Goal: Browse casually: Explore the website without a specific task or goal

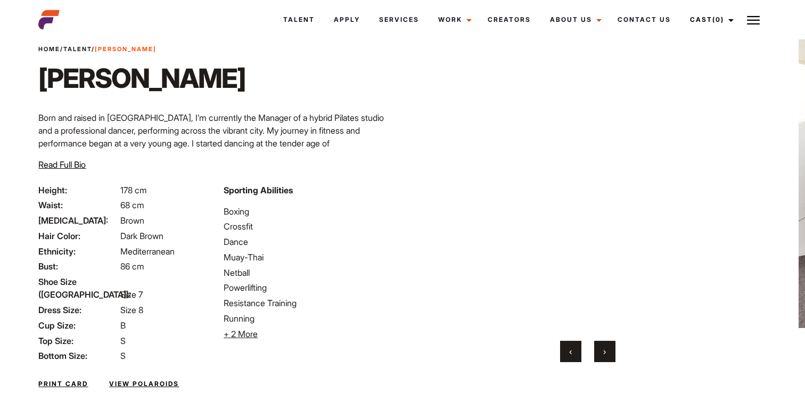
scroll to position [36, 0]
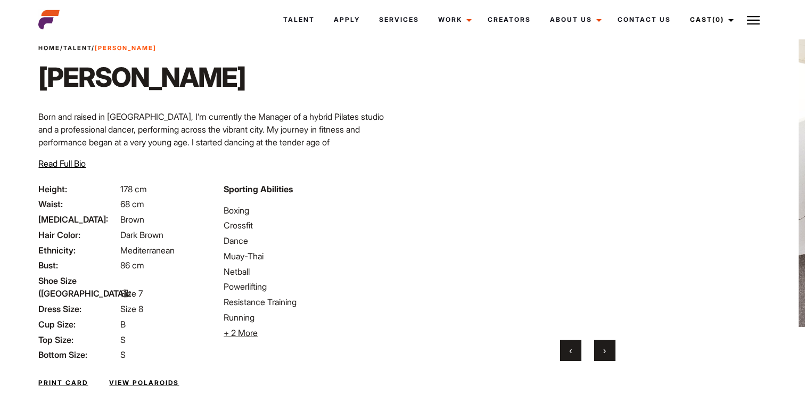
click at [570, 350] on span "‹" at bounding box center [570, 350] width 3 height 11
click at [600, 351] on button "›" at bounding box center [604, 349] width 21 height 21
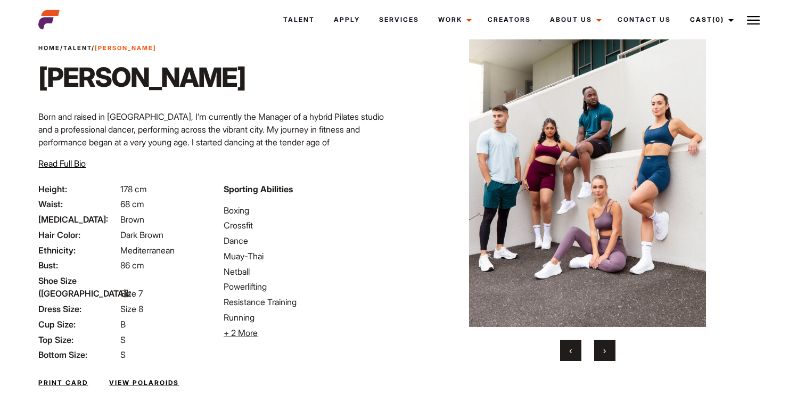
click at [600, 351] on button "›" at bounding box center [604, 349] width 21 height 21
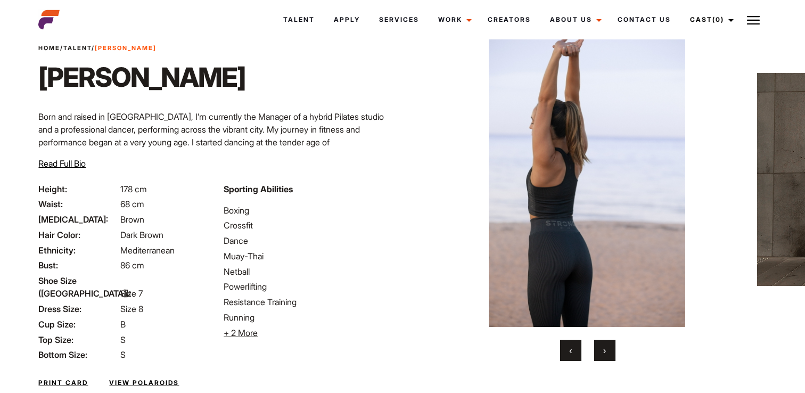
click at [600, 351] on button "›" at bounding box center [604, 349] width 21 height 21
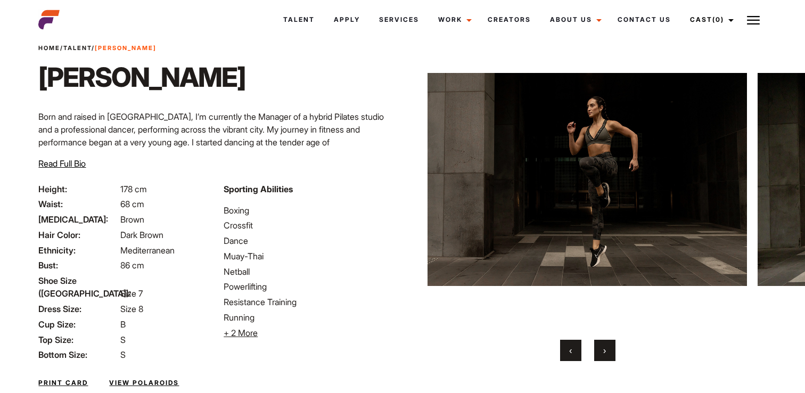
click at [600, 351] on button "›" at bounding box center [604, 349] width 21 height 21
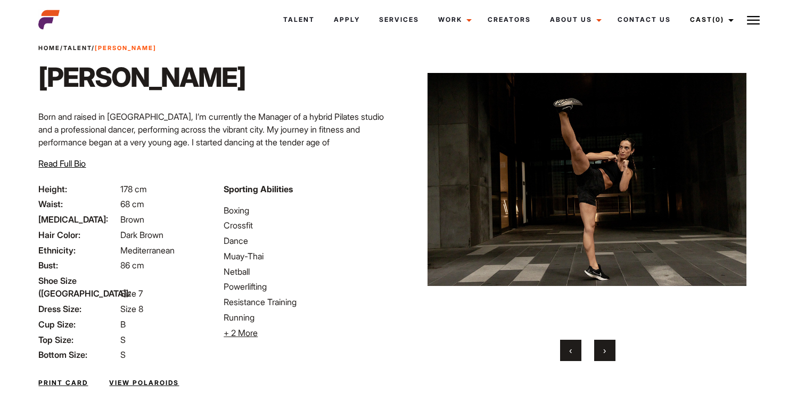
click at [567, 351] on button "‹" at bounding box center [570, 349] width 21 height 21
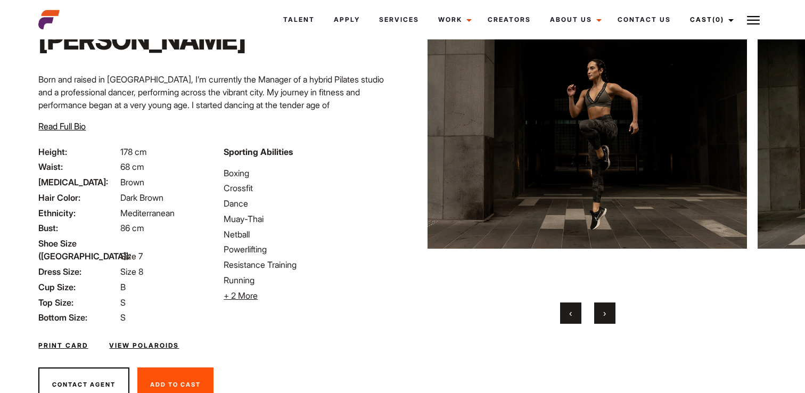
scroll to position [44, 0]
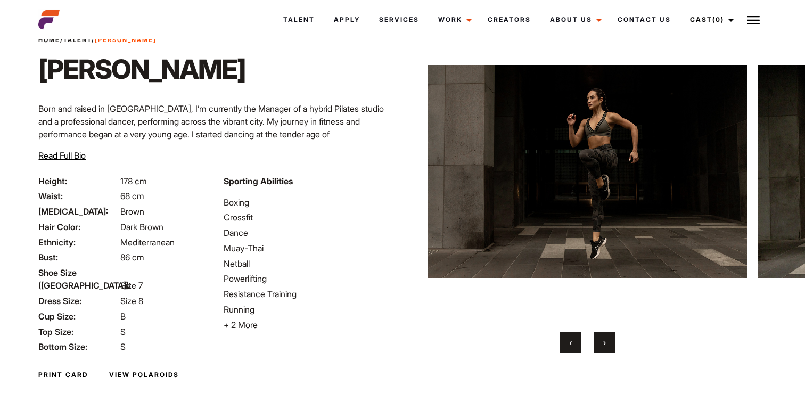
click at [604, 344] on span "›" at bounding box center [604, 342] width 3 height 11
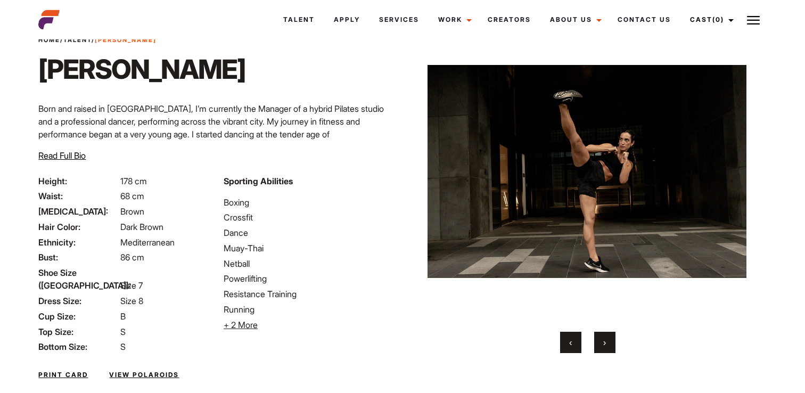
click at [604, 344] on span "›" at bounding box center [604, 342] width 3 height 11
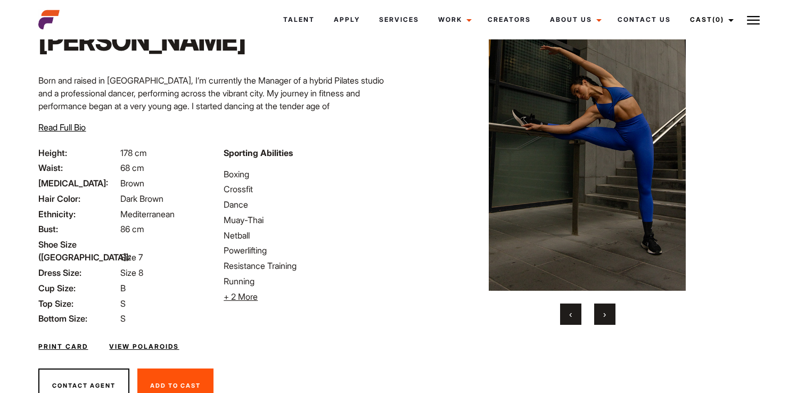
scroll to position [73, 0]
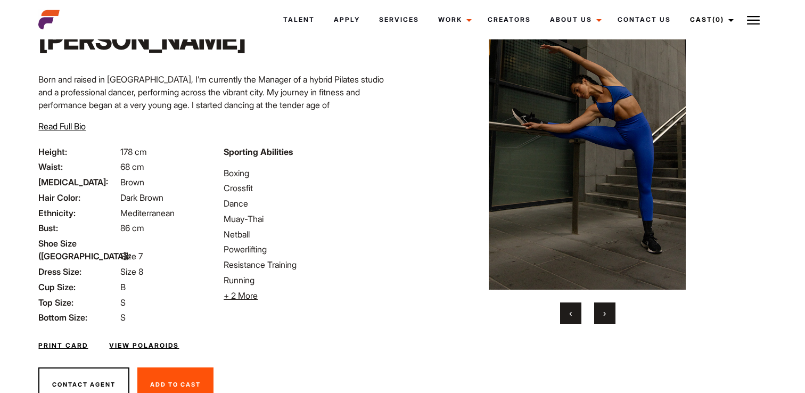
click at [607, 313] on button "›" at bounding box center [604, 312] width 21 height 21
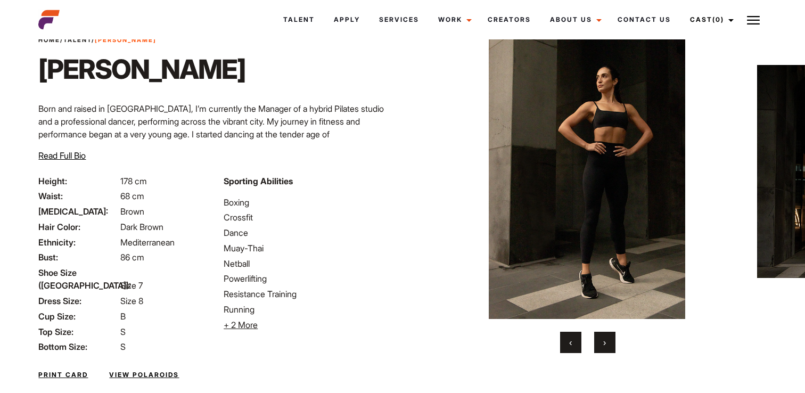
scroll to position [38, 0]
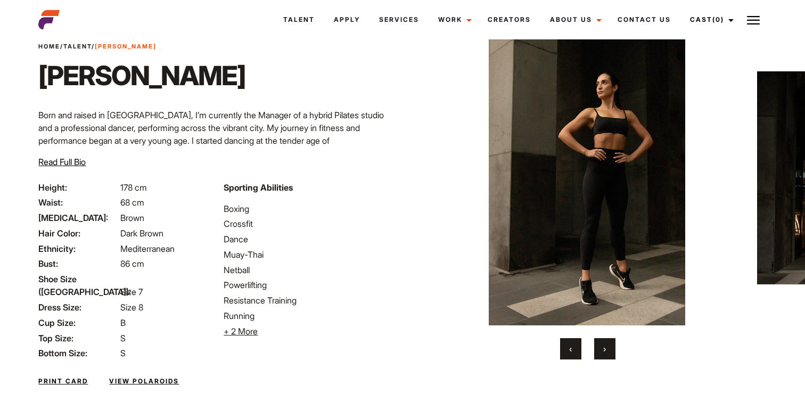
click at [605, 346] on span "›" at bounding box center [604, 348] width 3 height 11
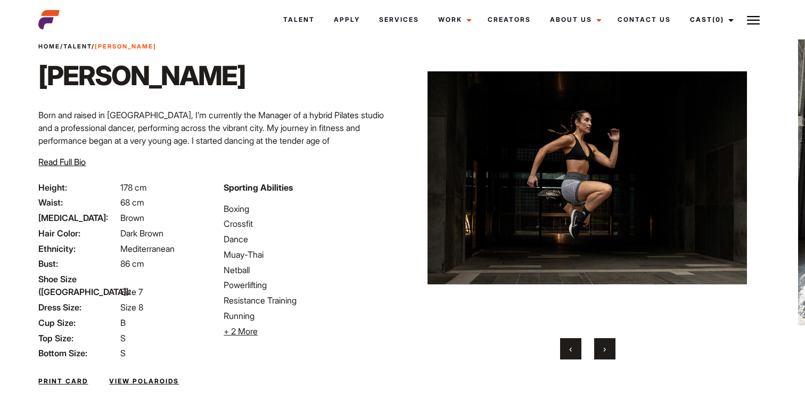
click at [605, 346] on span "›" at bounding box center [604, 348] width 3 height 11
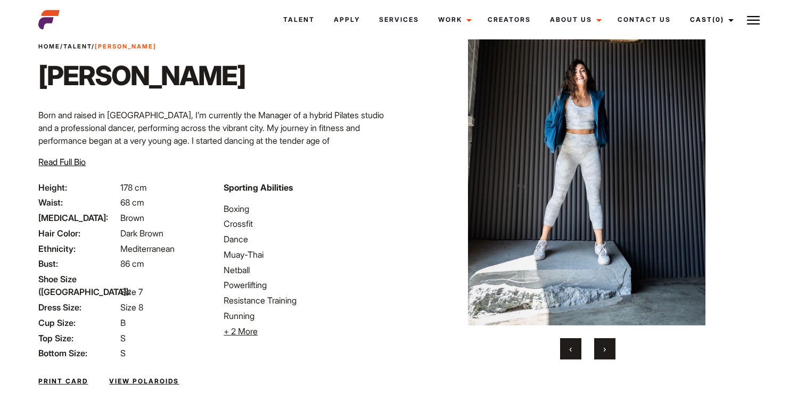
click at [605, 346] on span "›" at bounding box center [604, 348] width 3 height 11
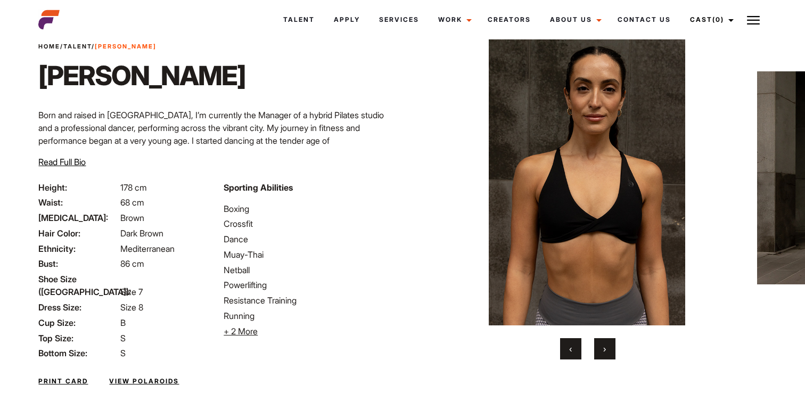
click at [605, 355] on button "›" at bounding box center [604, 348] width 21 height 21
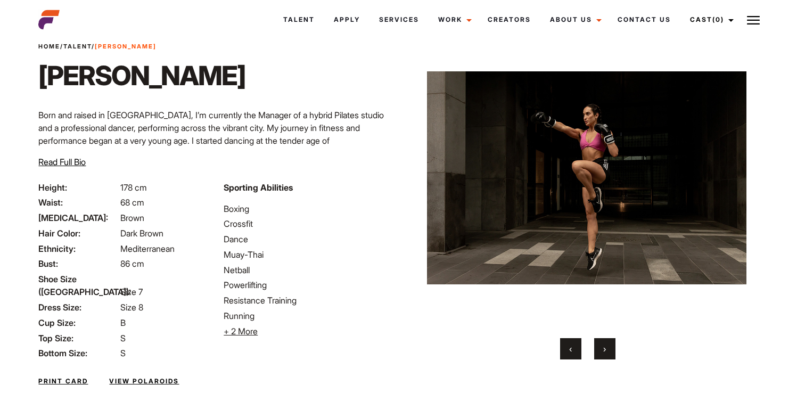
click at [601, 351] on button "›" at bounding box center [604, 348] width 21 height 21
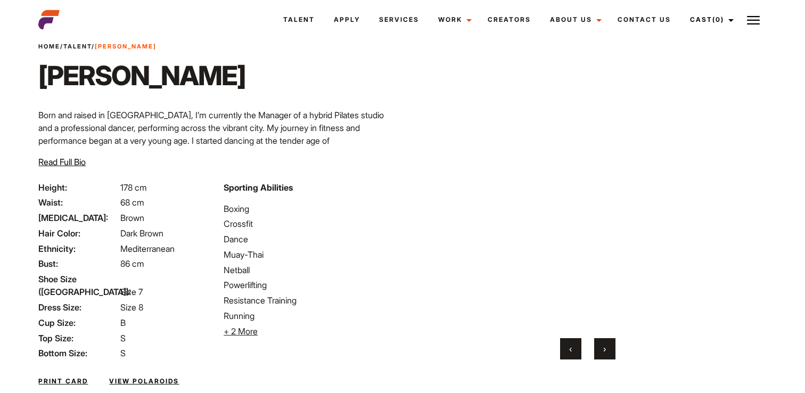
click at [601, 351] on button "›" at bounding box center [604, 348] width 21 height 21
click at [605, 352] on span "›" at bounding box center [604, 348] width 3 height 11
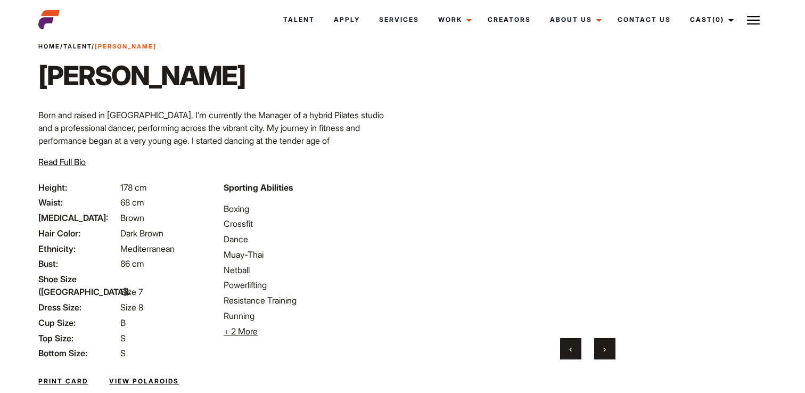
click at [605, 352] on span "›" at bounding box center [604, 348] width 3 height 11
click at [575, 353] on button "‹" at bounding box center [570, 348] width 21 height 21
click at [602, 354] on button "›" at bounding box center [604, 348] width 21 height 21
